Goal: Information Seeking & Learning: Learn about a topic

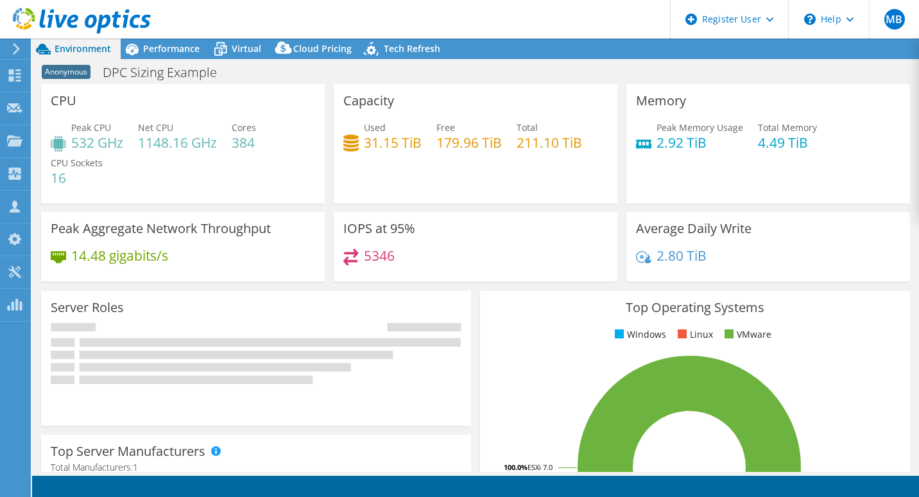
select select "EUFrankfurt"
select select "EUR"
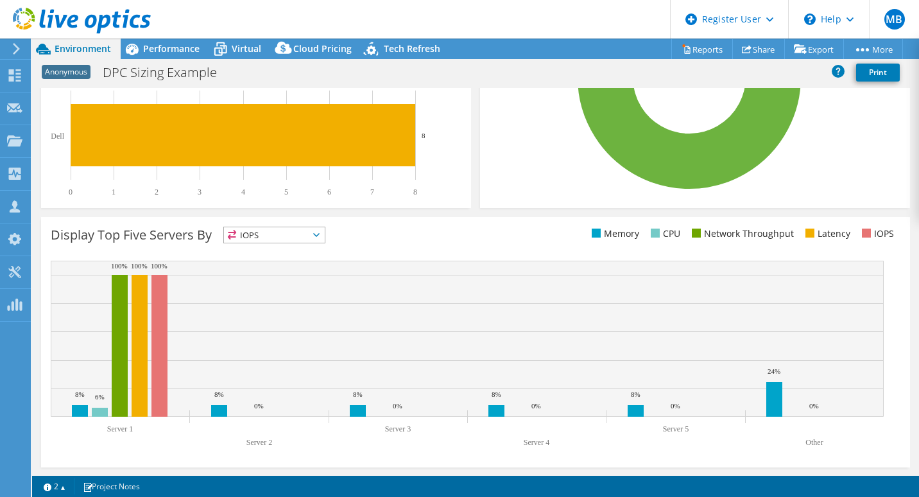
scroll to position [352, 0]
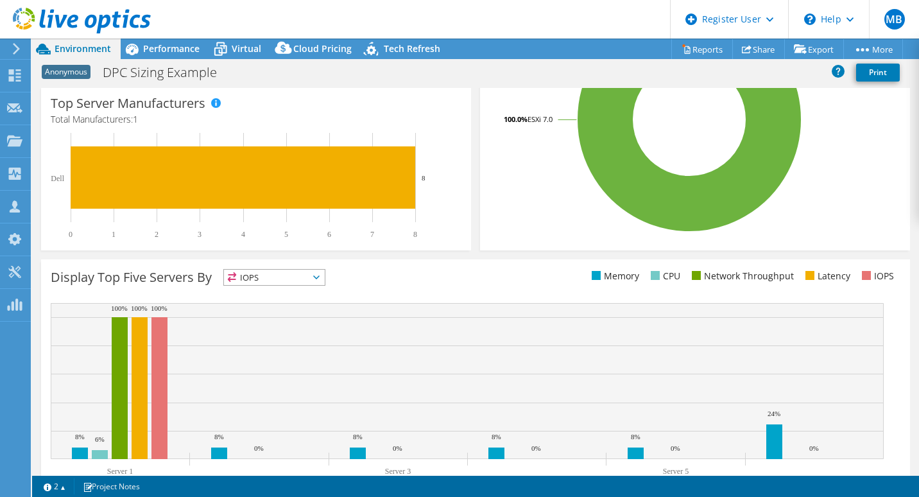
click at [324, 280] on span "IOPS" at bounding box center [274, 277] width 101 height 15
click at [365, 273] on div "Display Top Five Servers By IOPS IOPS" at bounding box center [263, 279] width 425 height 21
click at [309, 280] on span "IOPS" at bounding box center [274, 277] width 101 height 15
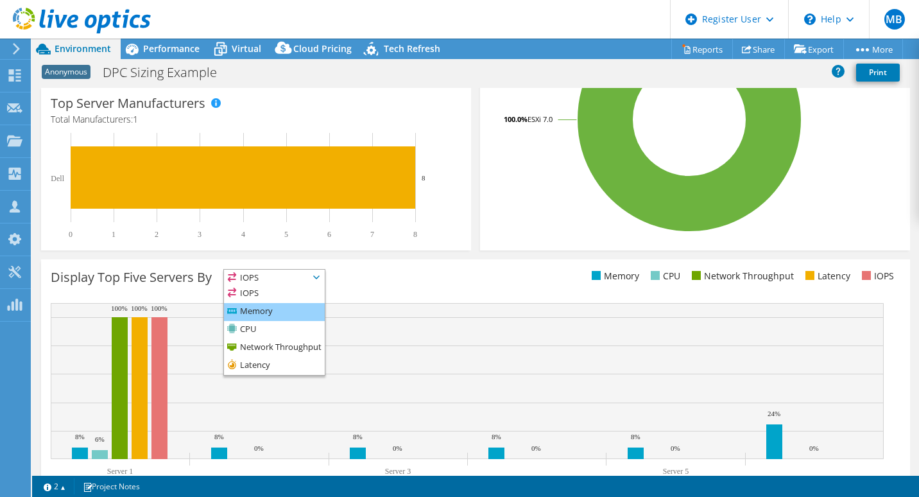
click at [257, 311] on li "Memory" at bounding box center [274, 312] width 101 height 18
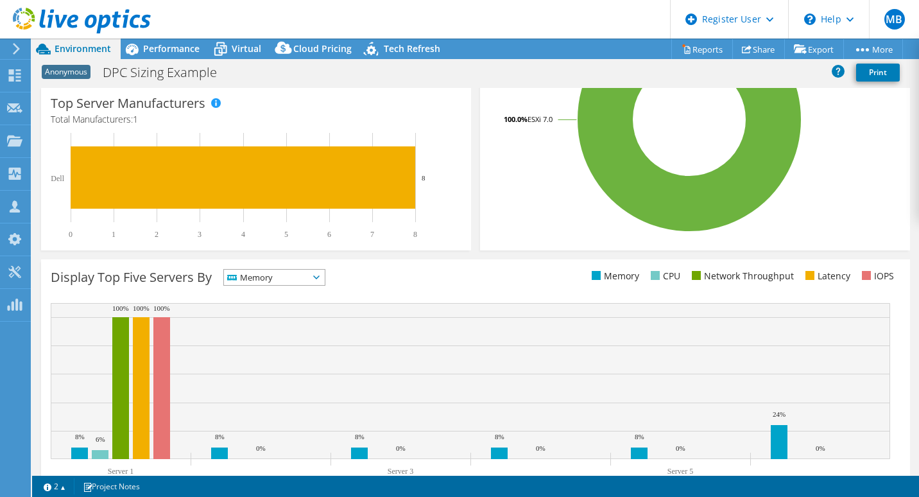
click at [297, 279] on span "Memory" at bounding box center [266, 277] width 85 height 15
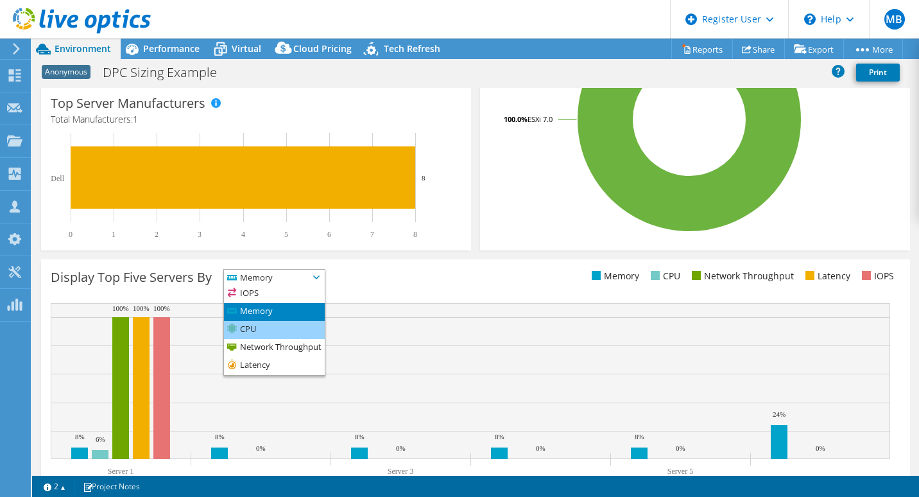
click at [265, 325] on li "CPU" at bounding box center [274, 330] width 101 height 18
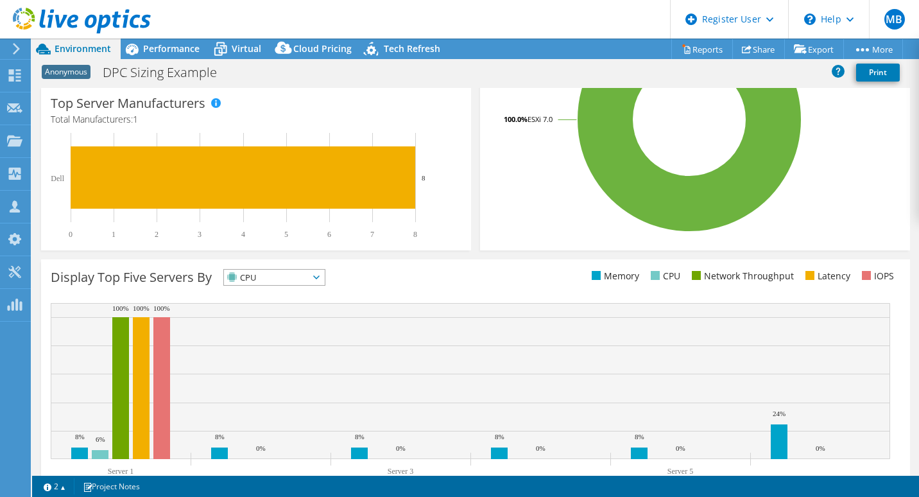
click at [281, 278] on span "CPU" at bounding box center [266, 277] width 85 height 15
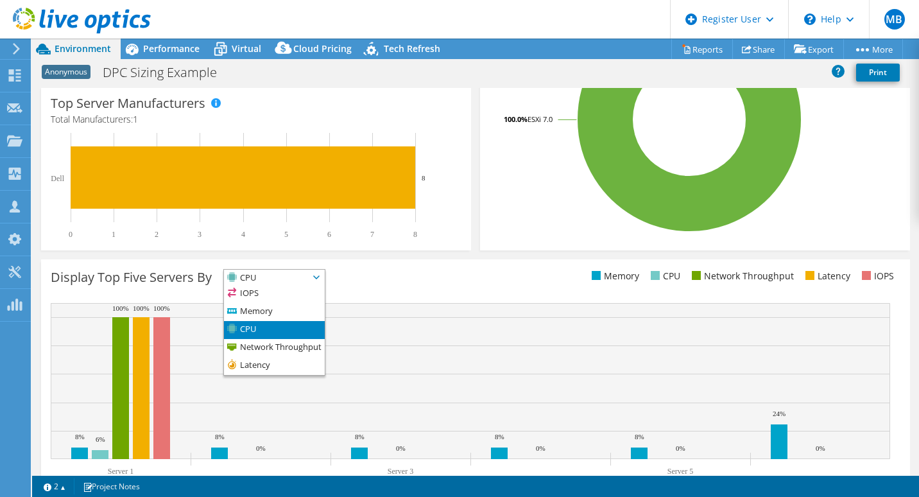
click at [268, 339] on li "Network Throughput" at bounding box center [274, 348] width 101 height 18
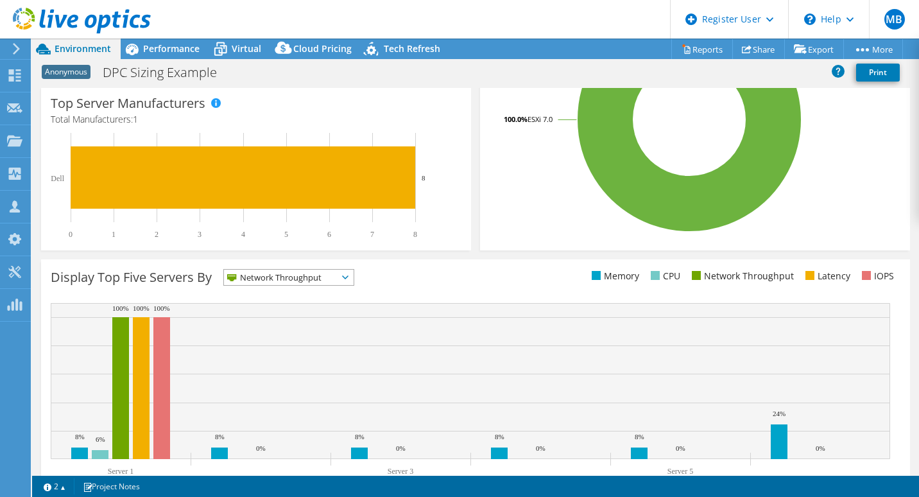
click at [271, 281] on span "Network Throughput" at bounding box center [281, 277] width 114 height 15
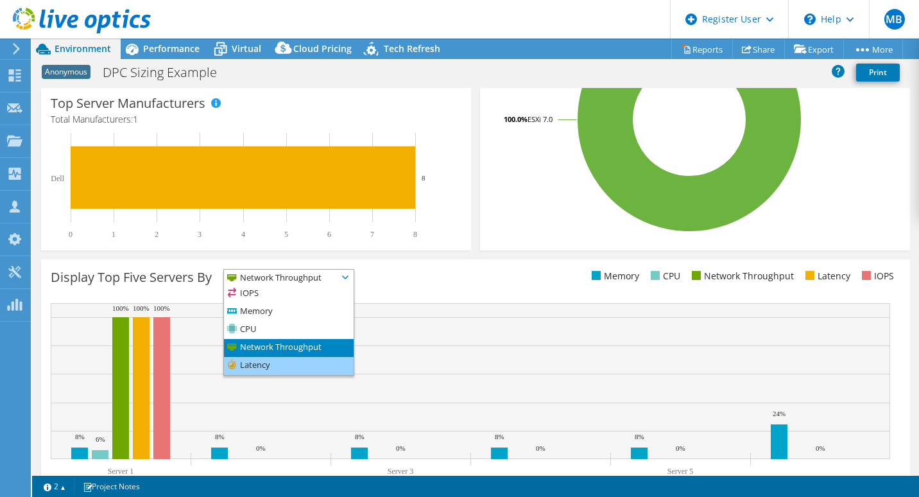
click at [266, 364] on li "Latency" at bounding box center [289, 366] width 130 height 18
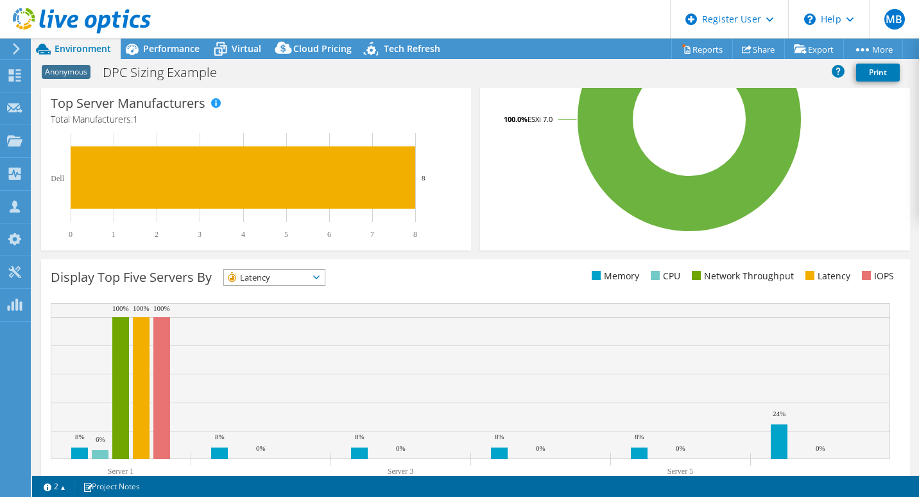
click at [272, 286] on div "Display Top Five Servers By Latency IOPS" at bounding box center [263, 279] width 425 height 21
click at [273, 282] on span "Latency" at bounding box center [266, 277] width 85 height 15
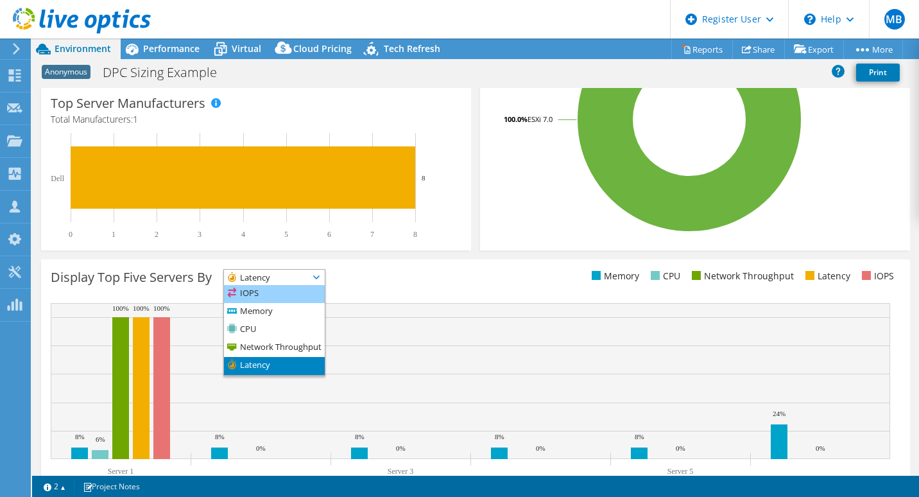
click at [269, 295] on li "IOPS" at bounding box center [274, 294] width 101 height 18
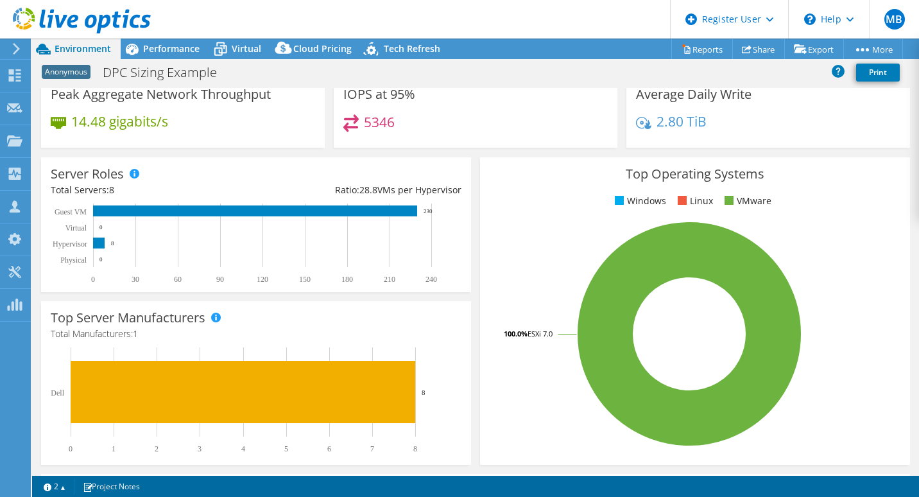
scroll to position [0, 0]
